Goal: Transaction & Acquisition: Book appointment/travel/reservation

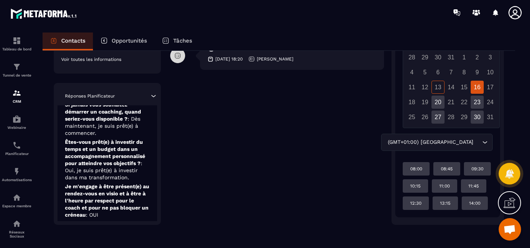
scroll to position [209, 0]
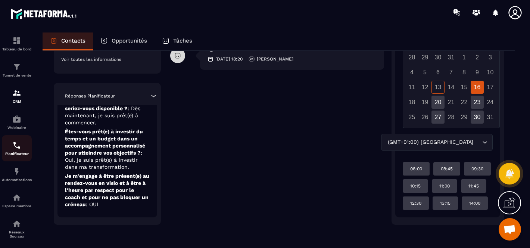
click at [23, 152] on div "Planificateur" at bounding box center [17, 148] width 30 height 15
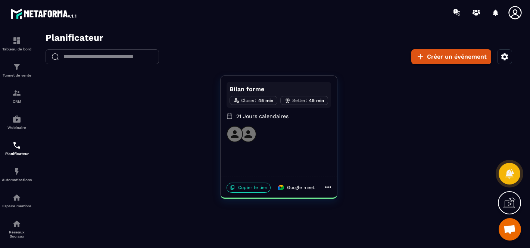
click at [288, 138] on div at bounding box center [279, 134] width 104 height 16
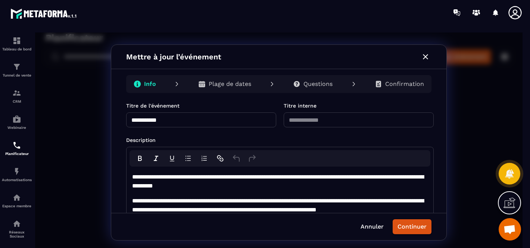
click at [329, 82] on p "Questions" at bounding box center [317, 83] width 29 height 7
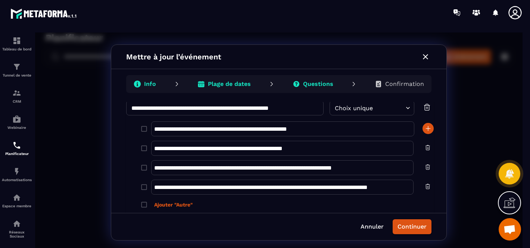
scroll to position [451, 0]
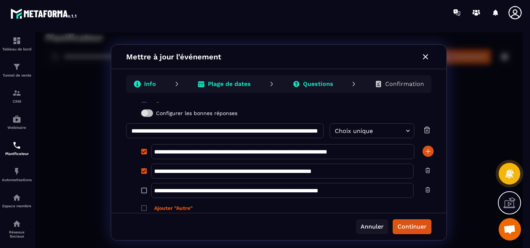
click at [367, 228] on button "Annuler" at bounding box center [372, 226] width 32 height 15
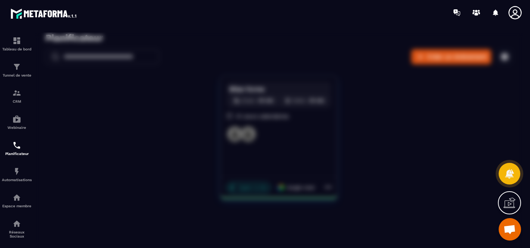
scroll to position [0, 0]
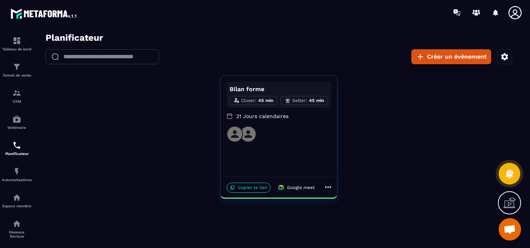
click at [330, 186] on icon at bounding box center [328, 186] width 9 height 9
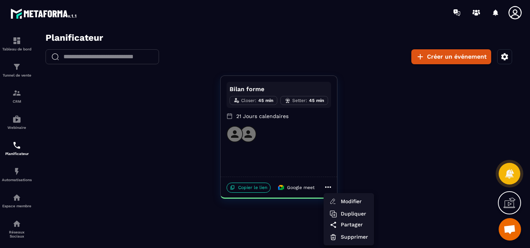
click at [256, 100] on div at bounding box center [278, 142] width 487 height 220
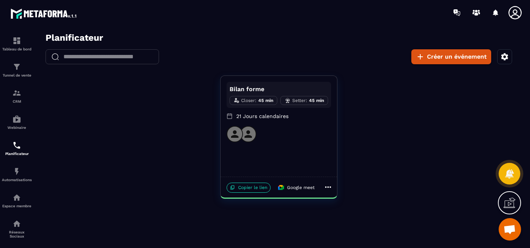
click at [260, 100] on p "45 min" at bounding box center [265, 100] width 15 height 7
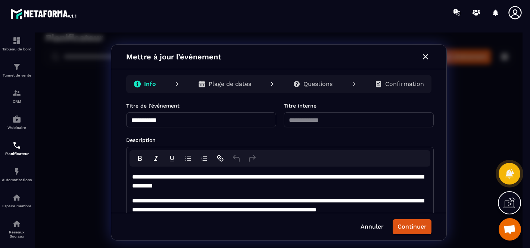
click at [225, 85] on p "Plage de dates" at bounding box center [230, 83] width 43 height 7
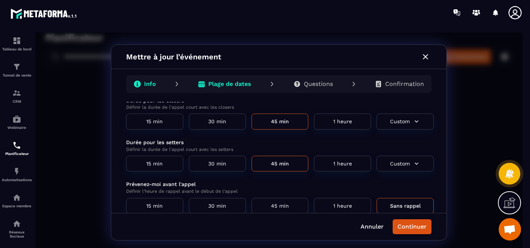
scroll to position [58, 0]
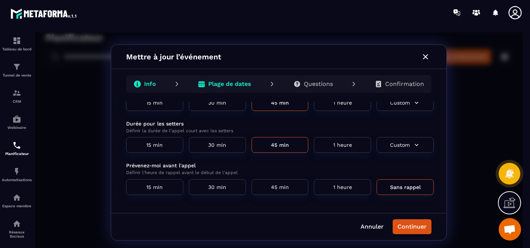
click at [375, 83] on div "Confirmation" at bounding box center [399, 83] width 61 height 15
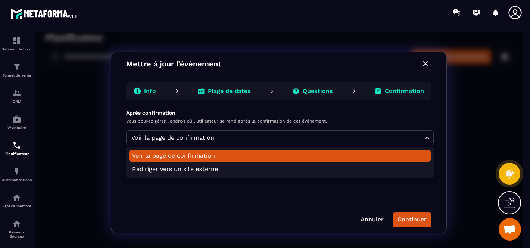
click at [235, 132] on body "Planificateur ​ ​ Créer un événement Bilan forme Closer : 45 min Setter : 45 mi…" at bounding box center [278, 142] width 487 height 220
click at [235, 132] on div at bounding box center [278, 142] width 487 height 220
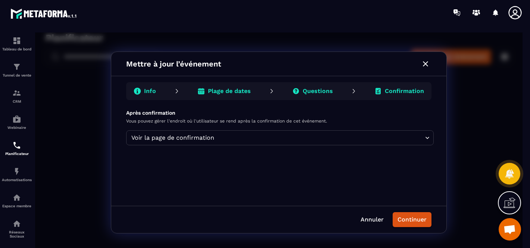
click at [223, 95] on div "Plage de dates" at bounding box center [223, 91] width 65 height 15
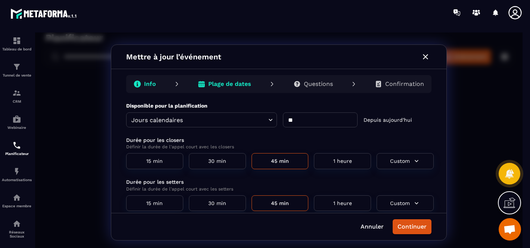
click at [157, 86] on div "Info" at bounding box center [145, 83] width 34 height 15
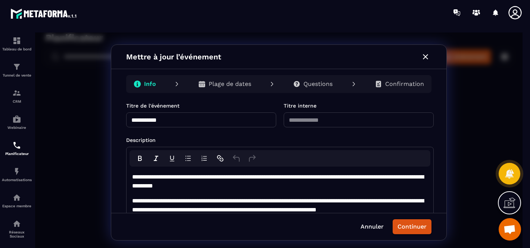
click at [223, 87] on p "Plage de dates" at bounding box center [230, 83] width 43 height 7
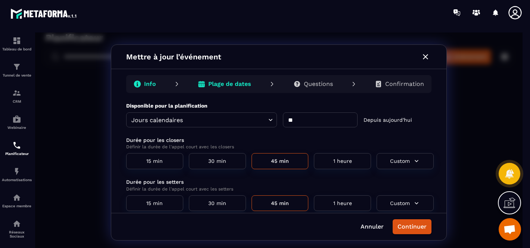
click at [310, 83] on p "Questions" at bounding box center [318, 83] width 29 height 7
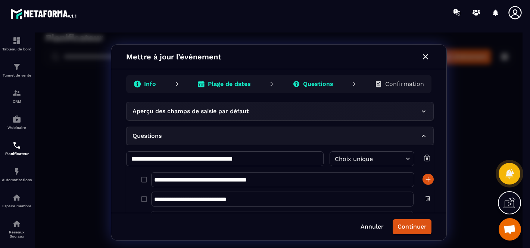
click at [247, 112] on p "Aperçu des champs de saisie par défaut" at bounding box center [190, 111] width 116 height 9
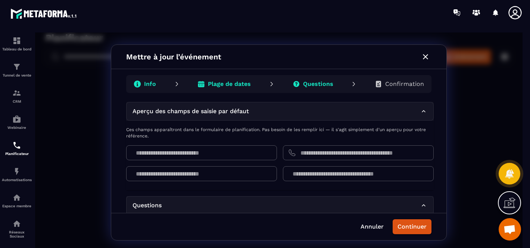
click at [247, 117] on div "Aperçu des champs de saisie par défaut" at bounding box center [279, 111] width 307 height 19
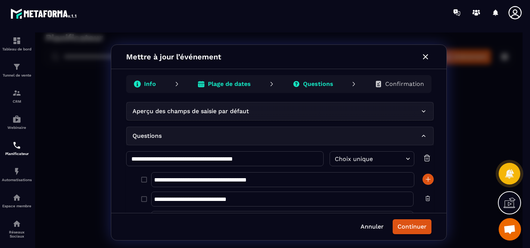
click at [392, 85] on p "Confirmation" at bounding box center [404, 83] width 39 height 7
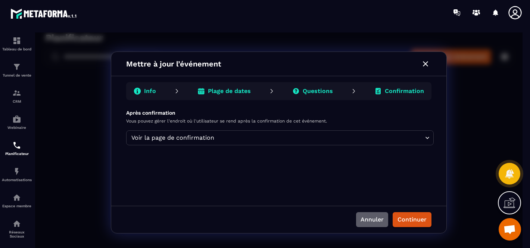
click at [368, 220] on button "Annuler" at bounding box center [372, 219] width 32 height 15
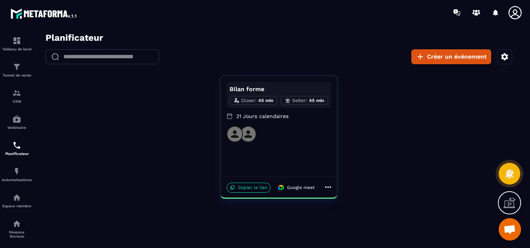
click at [509, 57] on button "button" at bounding box center [504, 56] width 15 height 15
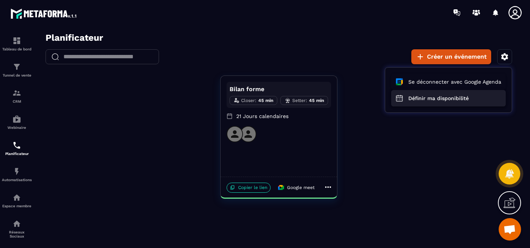
click at [430, 96] on button "Définir ma disponibilité" at bounding box center [448, 98] width 115 height 16
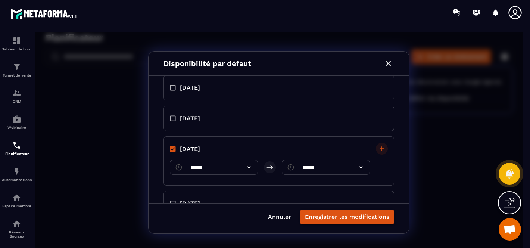
scroll to position [165, 0]
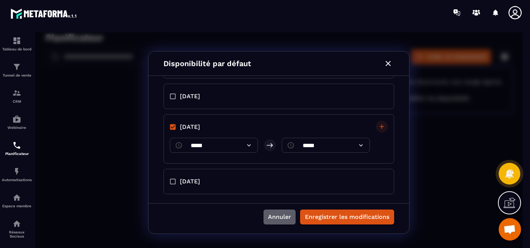
click at [282, 215] on button "Annuler" at bounding box center [279, 216] width 32 height 15
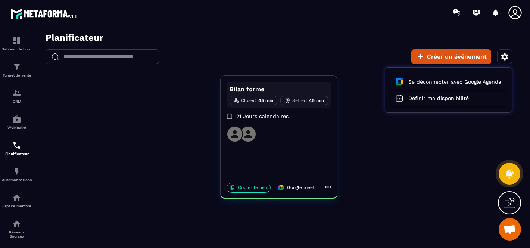
click at [240, 189] on div at bounding box center [278, 142] width 487 height 220
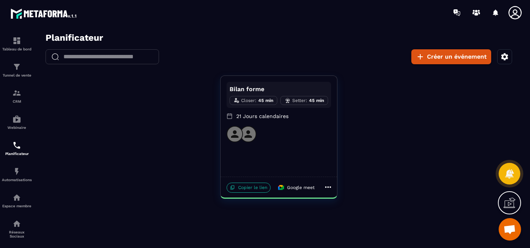
click at [246, 187] on p "Copier le lien" at bounding box center [249, 187] width 44 height 10
click at [514, 230] on span "Ouvrir le chat" at bounding box center [509, 230] width 12 height 10
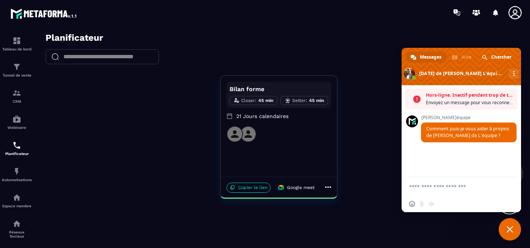
click at [463, 193] on textarea "Entrez votre message..." at bounding box center [454, 186] width 90 height 19
click at [409, 173] on textarea "**********" at bounding box center [454, 179] width 90 height 32
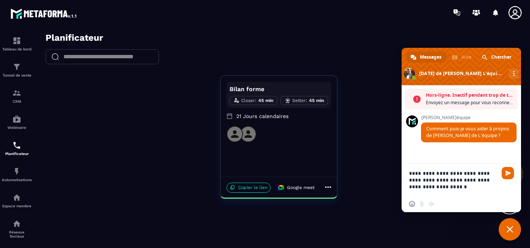
click at [463, 186] on textarea "**********" at bounding box center [454, 179] width 90 height 32
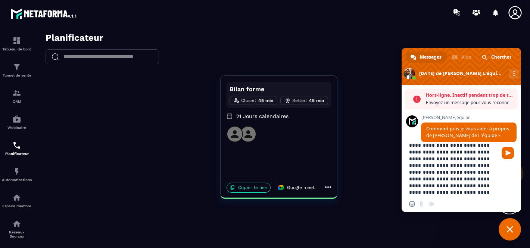
scroll to position [35, 0]
drag, startPoint x: 460, startPoint y: 194, endPoint x: 483, endPoint y: 187, distance: 24.1
click at [482, 178] on textarea "**********" at bounding box center [454, 169] width 90 height 52
click at [483, 178] on textarea "**********" at bounding box center [454, 169] width 90 height 52
click at [485, 188] on textarea "**********" at bounding box center [454, 169] width 90 height 52
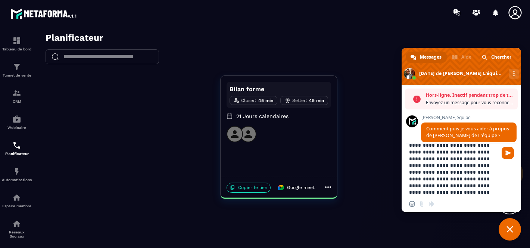
click at [475, 191] on textarea "**********" at bounding box center [454, 169] width 90 height 52
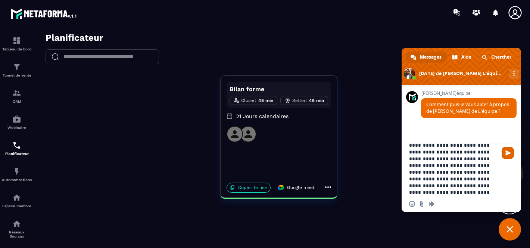
type textarea "**********"
click at [509, 156] on span "Envoyer" at bounding box center [508, 153] width 12 height 12
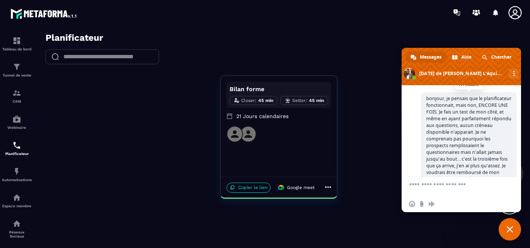
scroll to position [73, 0]
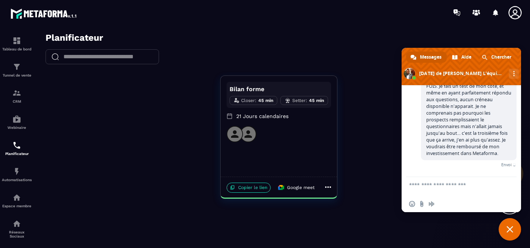
click at [452, 188] on textarea "Entrez votre message..." at bounding box center [454, 186] width 90 height 19
click at [510, 229] on span "Fermer le chat" at bounding box center [509, 229] width 7 height 7
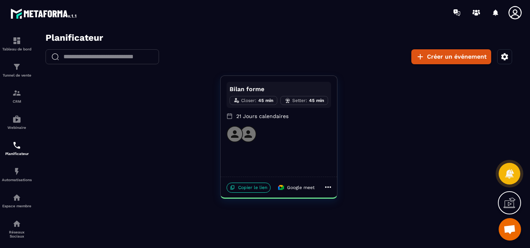
click at [512, 8] on icon at bounding box center [514, 12] width 15 height 15
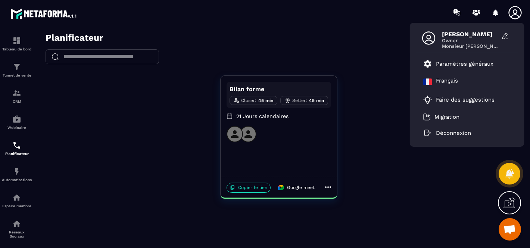
click at [512, 8] on icon at bounding box center [514, 12] width 15 height 15
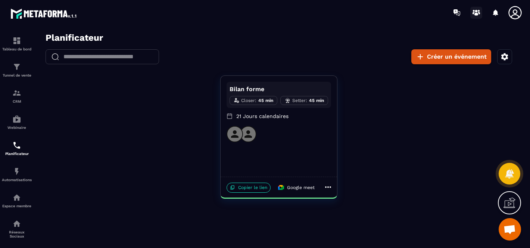
click at [474, 12] on icon at bounding box center [476, 13] width 12 height 12
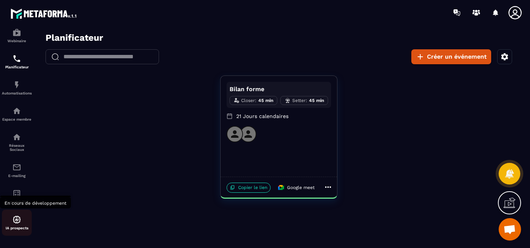
click at [16, 220] on img at bounding box center [16, 219] width 9 height 9
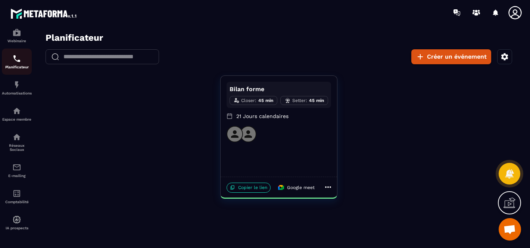
click at [19, 55] on img at bounding box center [16, 58] width 9 height 9
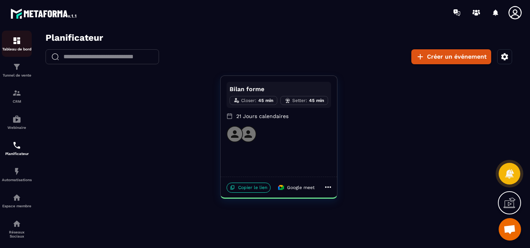
click at [18, 54] on link "Tableau de bord" at bounding box center [17, 44] width 30 height 26
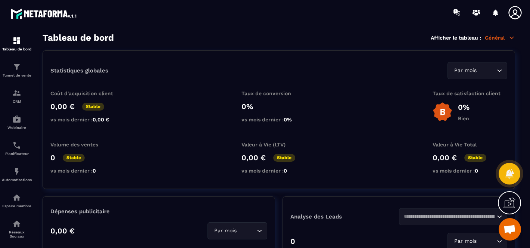
click at [509, 227] on span "Ouvrir le chat" at bounding box center [509, 230] width 12 height 10
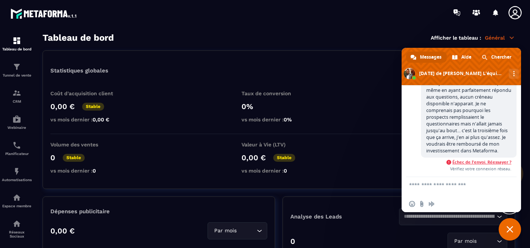
scroll to position [80, 0]
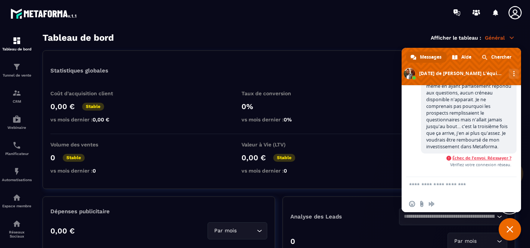
click at [479, 157] on span "Échec de l'envoi. Réessayer ?" at bounding box center [481, 157] width 59 height 5
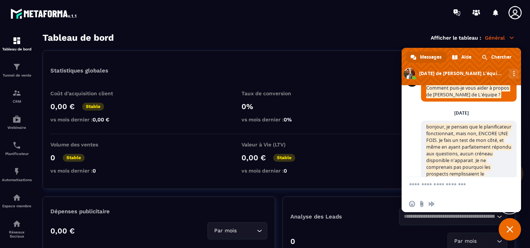
scroll to position [0, 0]
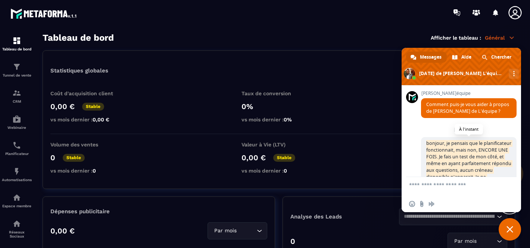
drag, startPoint x: 500, startPoint y: 155, endPoint x: 427, endPoint y: 143, distance: 74.8
click at [427, 143] on span "bonjour, je pensais que le planificateur fonctionnait, mais non, ENCORE UNE FOI…" at bounding box center [469, 184] width 96 height 94
copy span "bonjour, je pensais que le planificateur fonctionnait, mais non, ENCORE UNE FOI…"
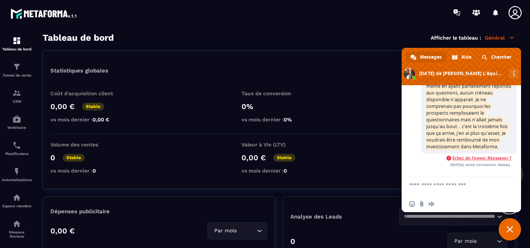
click at [482, 159] on span "Échec de l'envoi. Réessayer ?" at bounding box center [481, 157] width 59 height 5
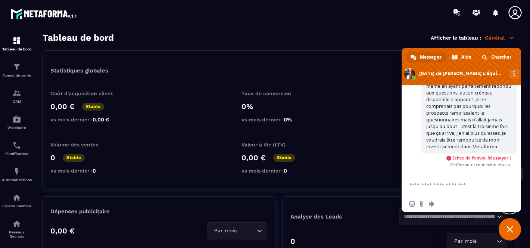
scroll to position [73, 0]
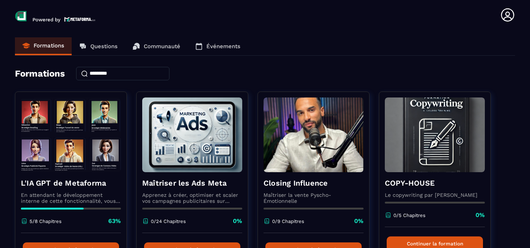
scroll to position [3, 0]
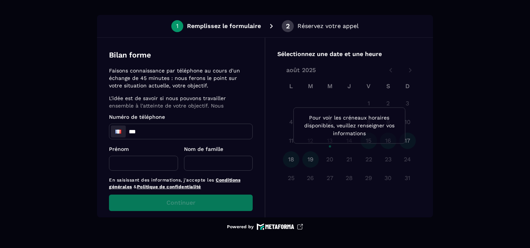
scroll to position [12, 0]
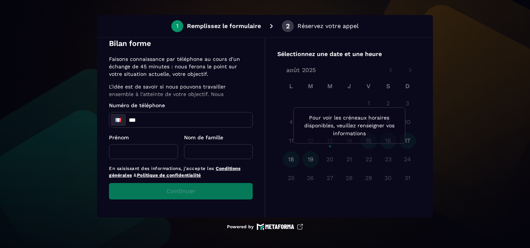
click at [178, 120] on input "***" at bounding box center [180, 119] width 143 height 15
type input "**********"
type input "******"
click at [199, 144] on input "text" at bounding box center [218, 151] width 69 height 15
type input "*******"
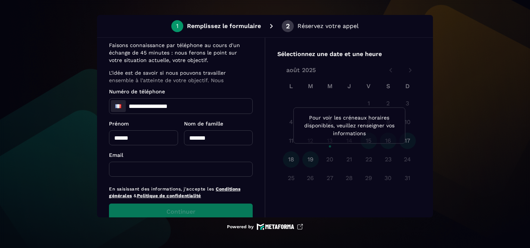
scroll to position [46, 0]
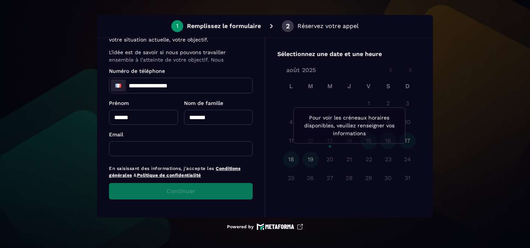
click at [150, 151] on input "text" at bounding box center [181, 148] width 144 height 15
type input "**********"
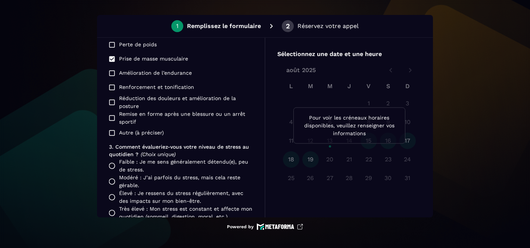
scroll to position [305, 0]
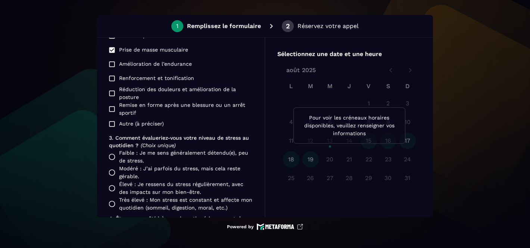
click at [108, 174] on div "**********" at bounding box center [181, 127] width 168 height 179
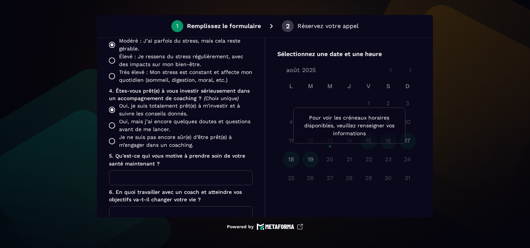
scroll to position [496, 0]
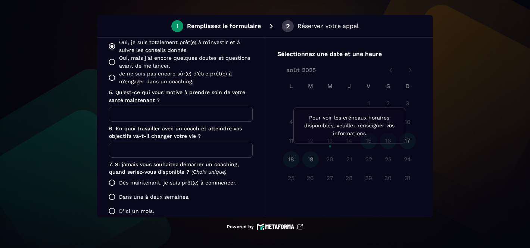
click at [151, 119] on input "text" at bounding box center [181, 114] width 144 height 15
type input "*"
click at [143, 147] on input "text" at bounding box center [181, 150] width 144 height 15
type input "**"
click at [154, 186] on label "Dès maintenant, je suis prêt(e) à commencer." at bounding box center [179, 182] width 148 height 14
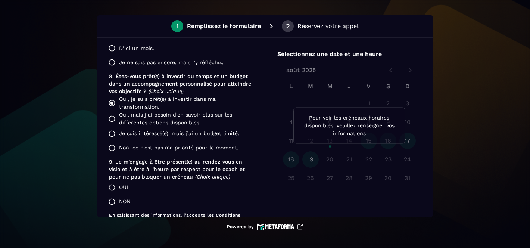
scroll to position [698, 0]
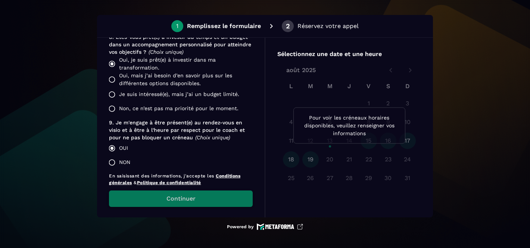
click at [173, 197] on button "Continuer" at bounding box center [181, 198] width 144 height 16
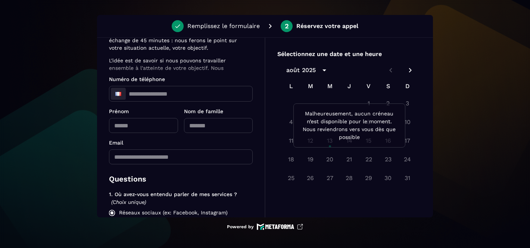
scroll to position [0, 0]
